Goal: Check status: Check status

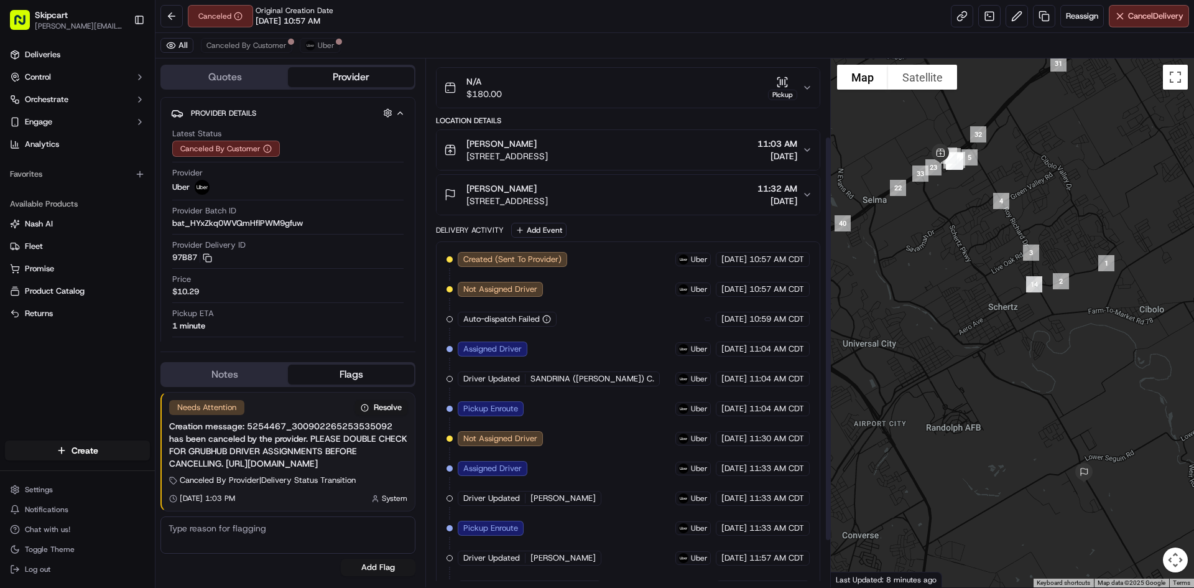
scroll to position [162, 0]
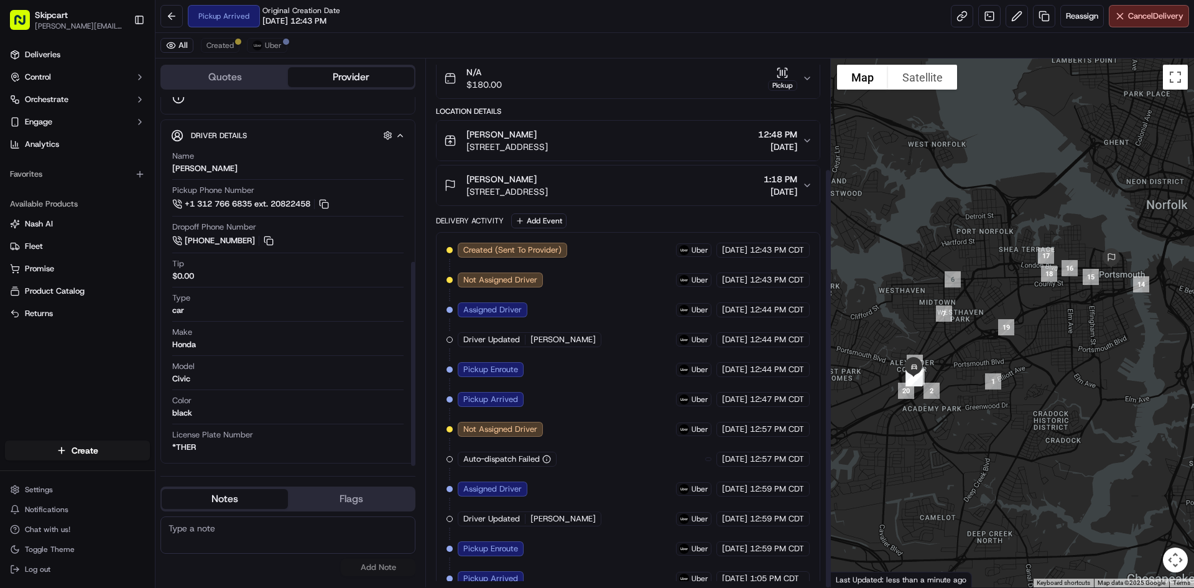
scroll to position [138, 0]
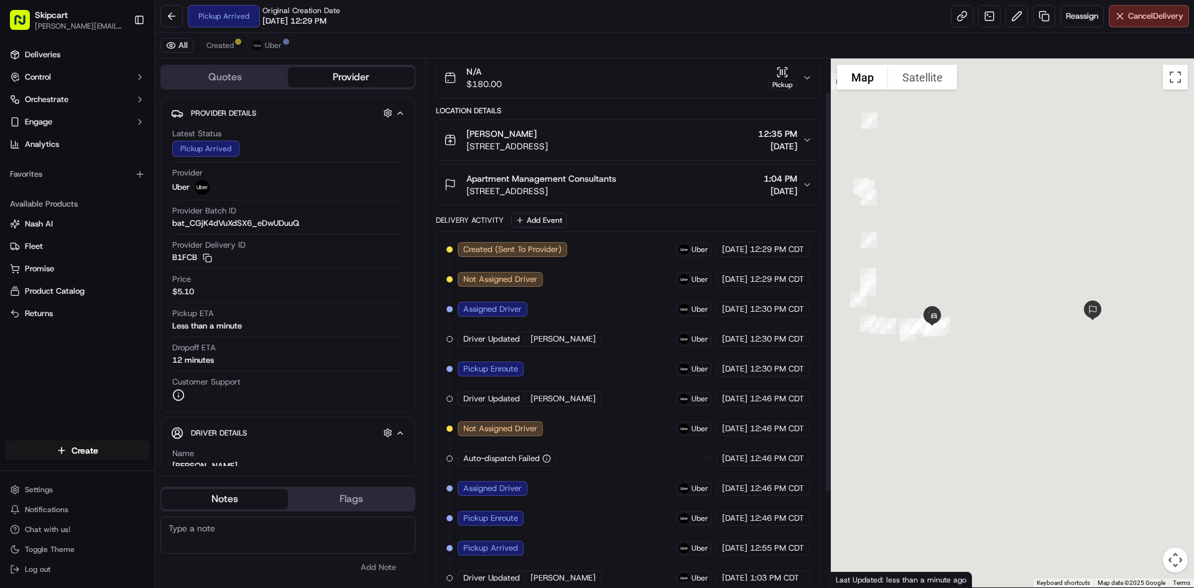
scroll to position [168, 0]
